Goal: Check status: Check status

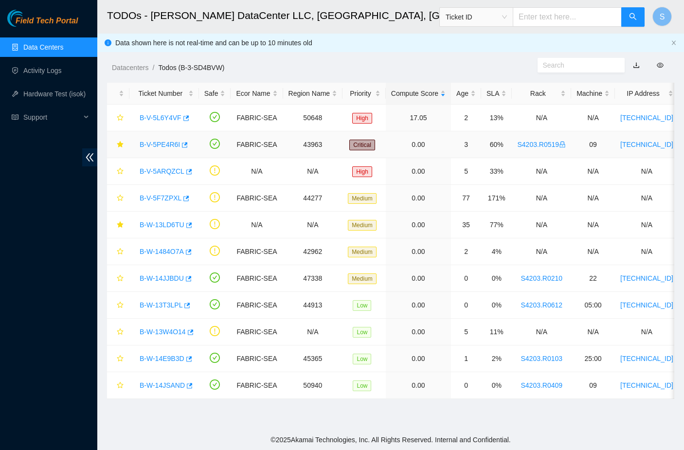
click at [158, 142] on link "B-V-5PE4R6I" at bounding box center [160, 145] width 40 height 8
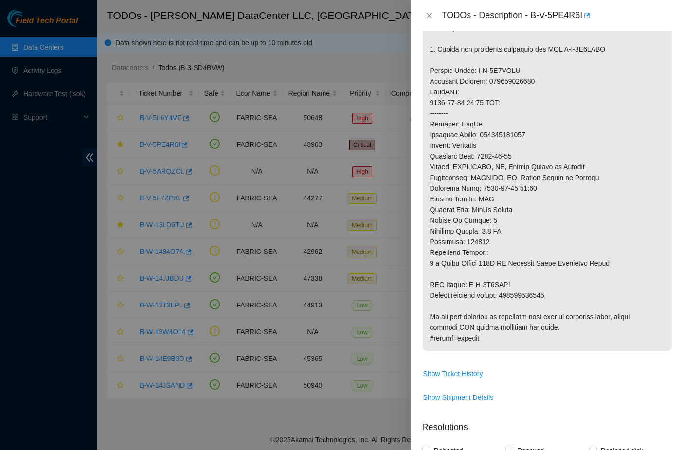
scroll to position [398, 0]
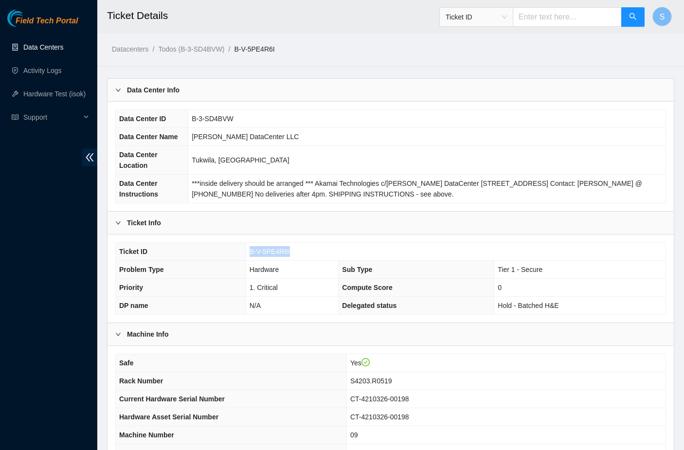
click at [56, 47] on link "Data Centers" at bounding box center [43, 47] width 40 height 8
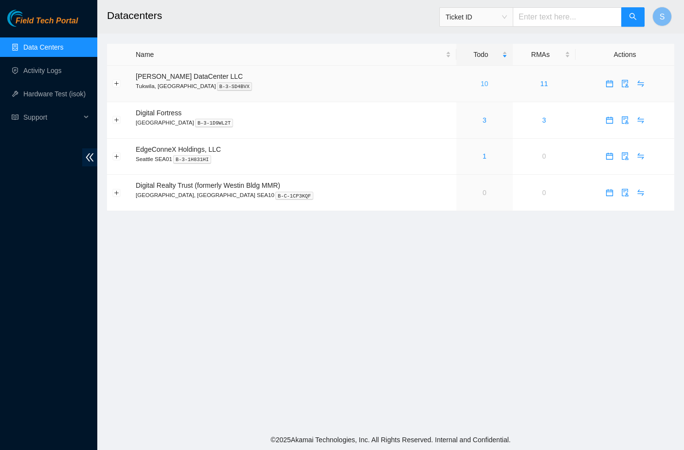
click at [481, 86] on link "10" at bounding box center [485, 84] width 8 height 8
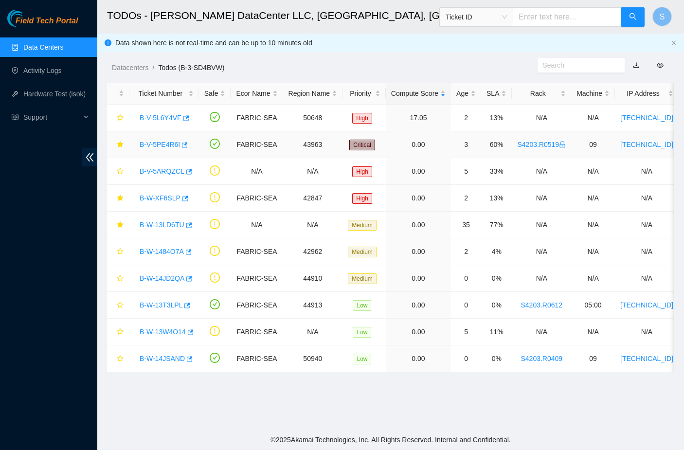
click at [167, 146] on link "B-V-5PE4R6I" at bounding box center [160, 145] width 40 height 8
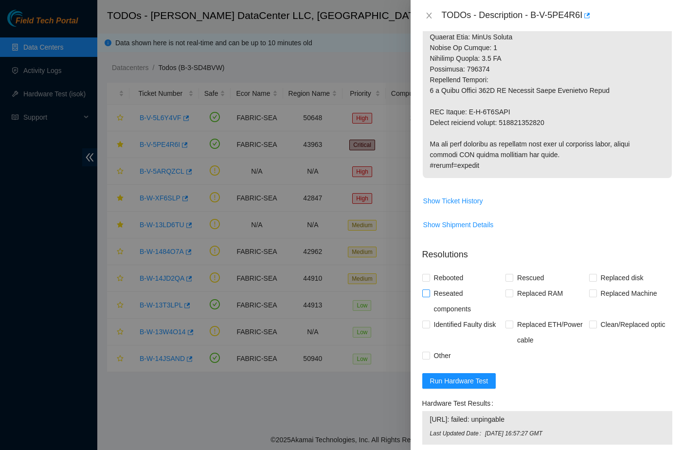
scroll to position [517, 0]
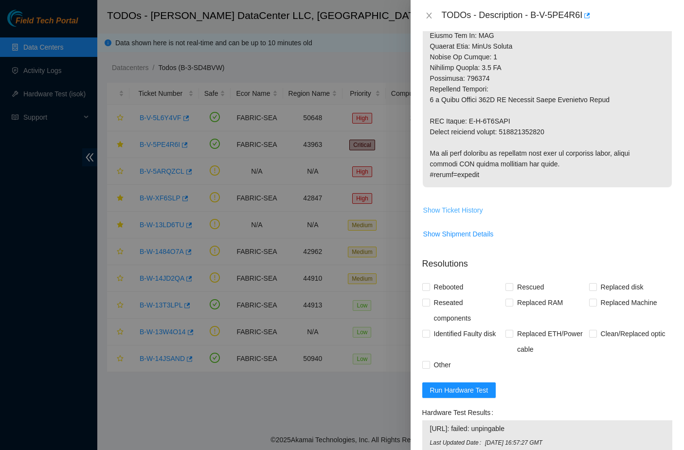
click at [453, 215] on span "Show Ticket History" at bounding box center [453, 210] width 60 height 11
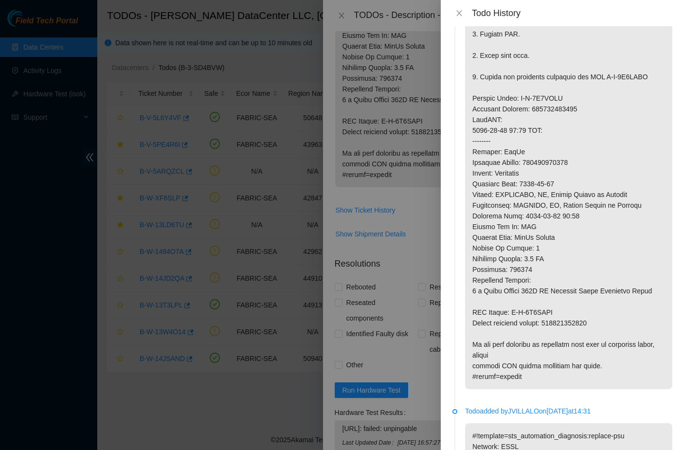
scroll to position [162, 0]
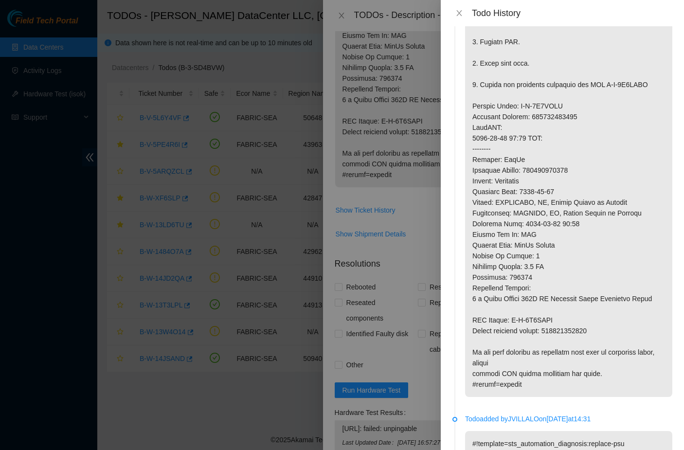
click at [459, 7] on div "Todo History" at bounding box center [562, 13] width 243 height 26
click at [459, 11] on icon "close" at bounding box center [459, 13] width 8 height 8
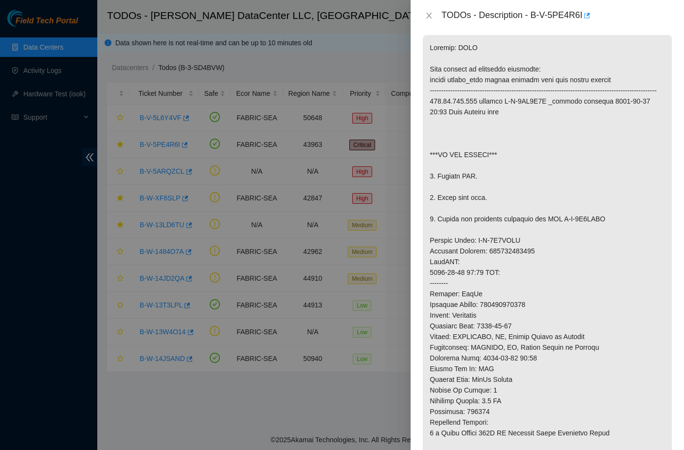
scroll to position [187, 0]
